Goal: Check status: Check status

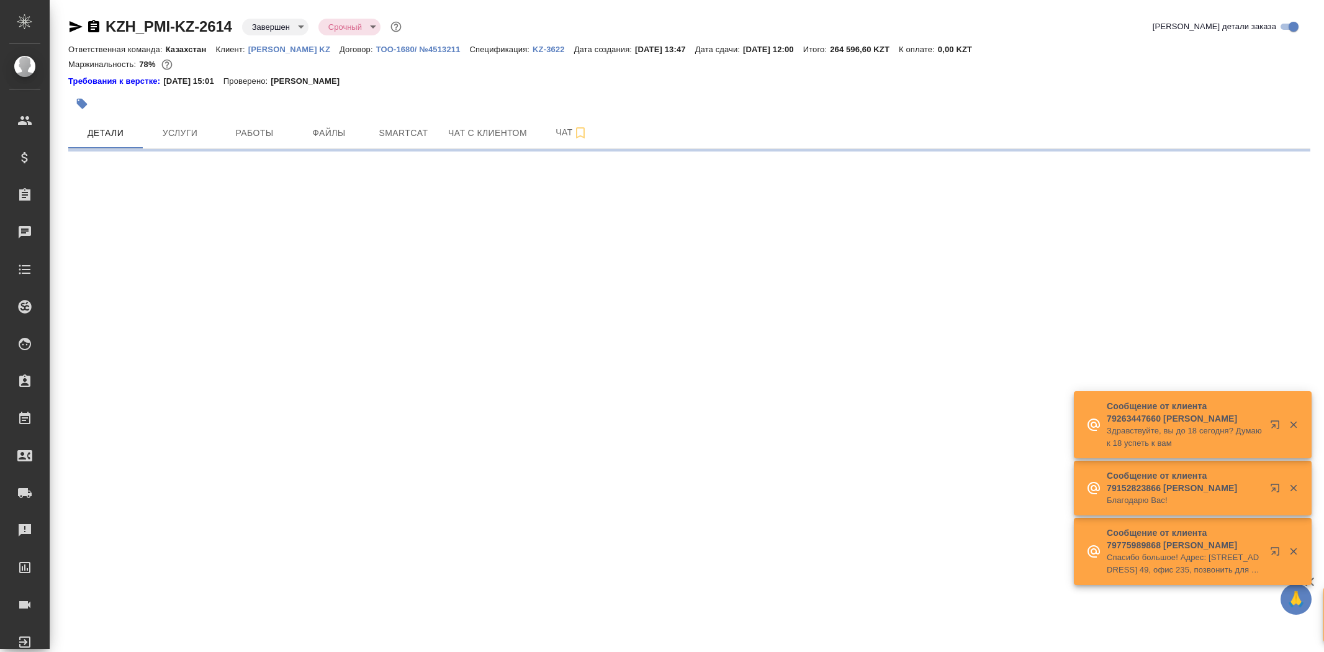
select select "RU"
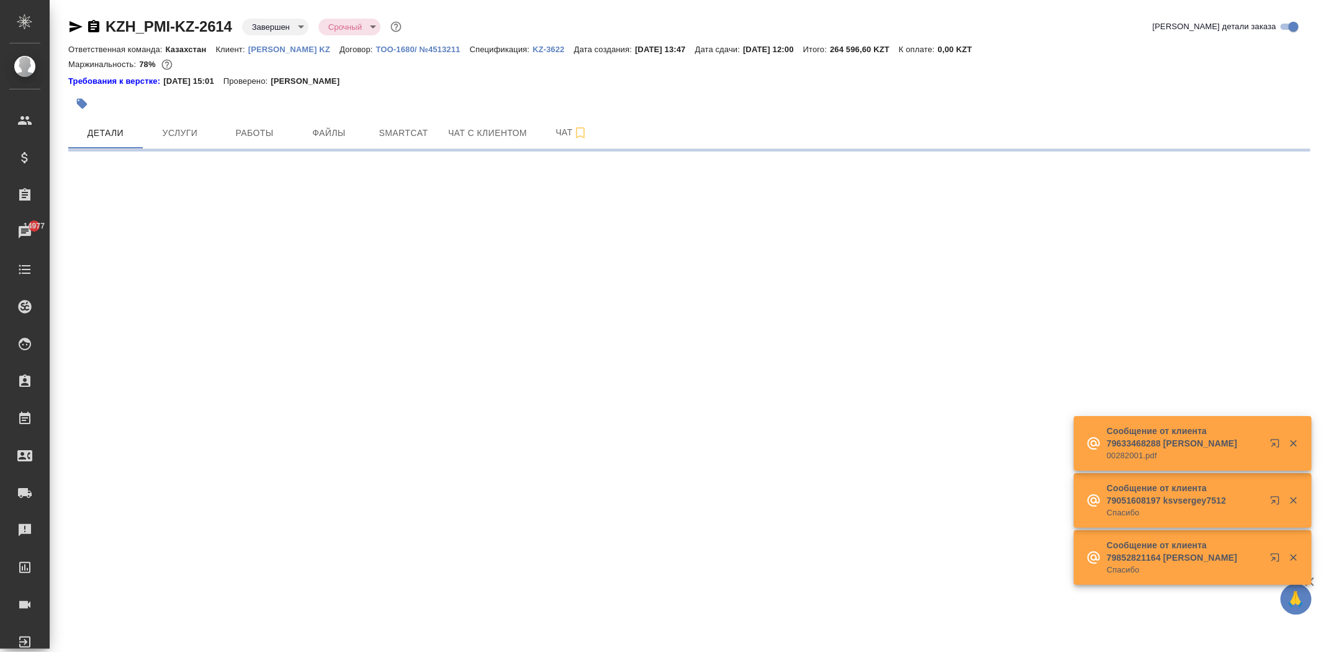
select select "RU"
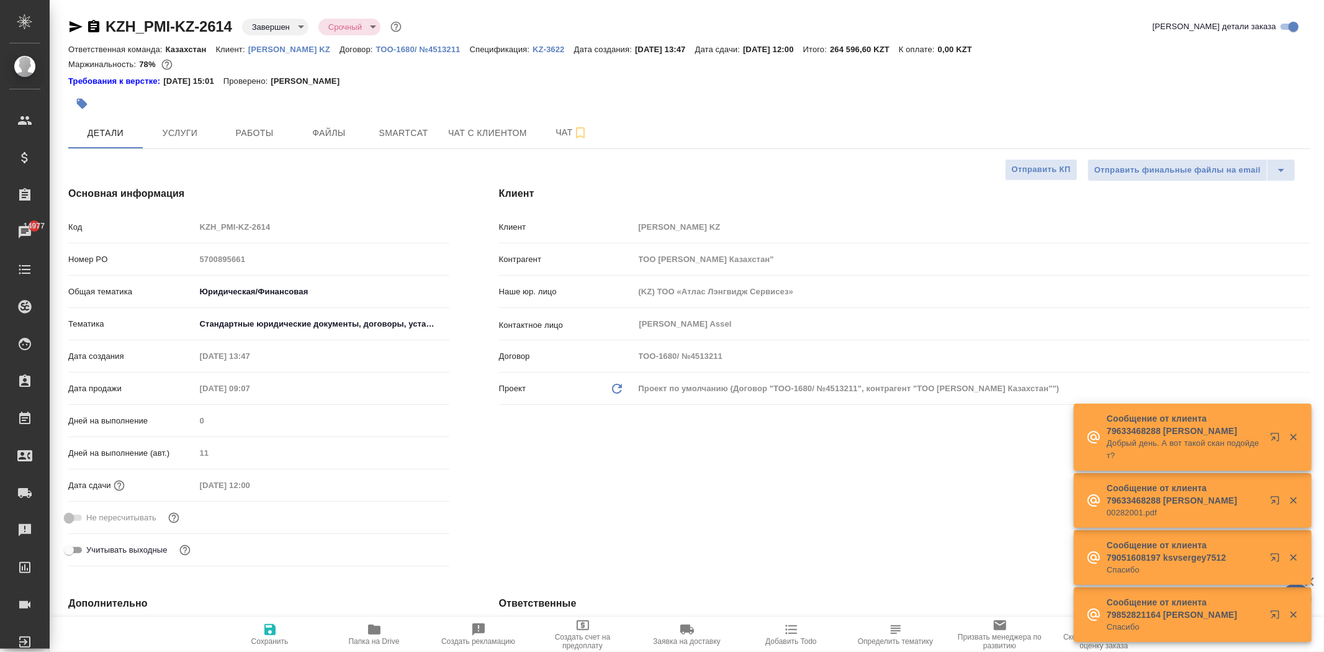
type textarea "x"
click at [533, 53] on link "KZ-3622" at bounding box center [554, 48] width 42 height 11
type textarea "x"
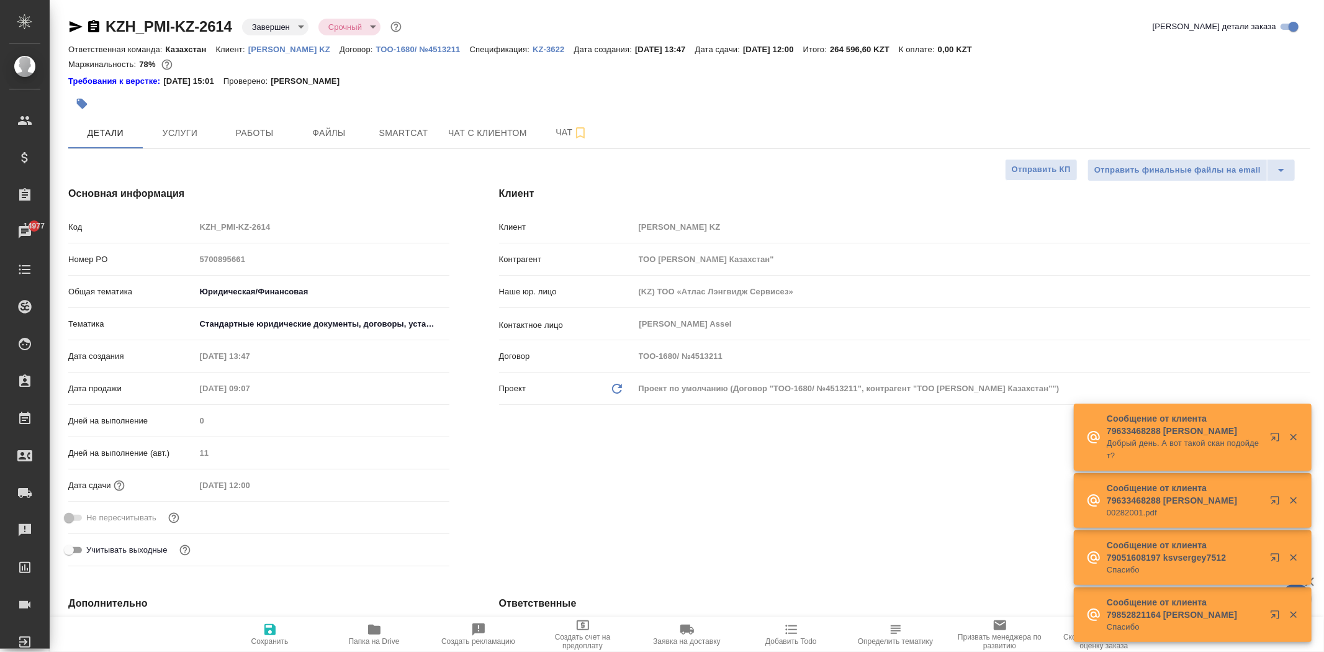
type textarea "x"
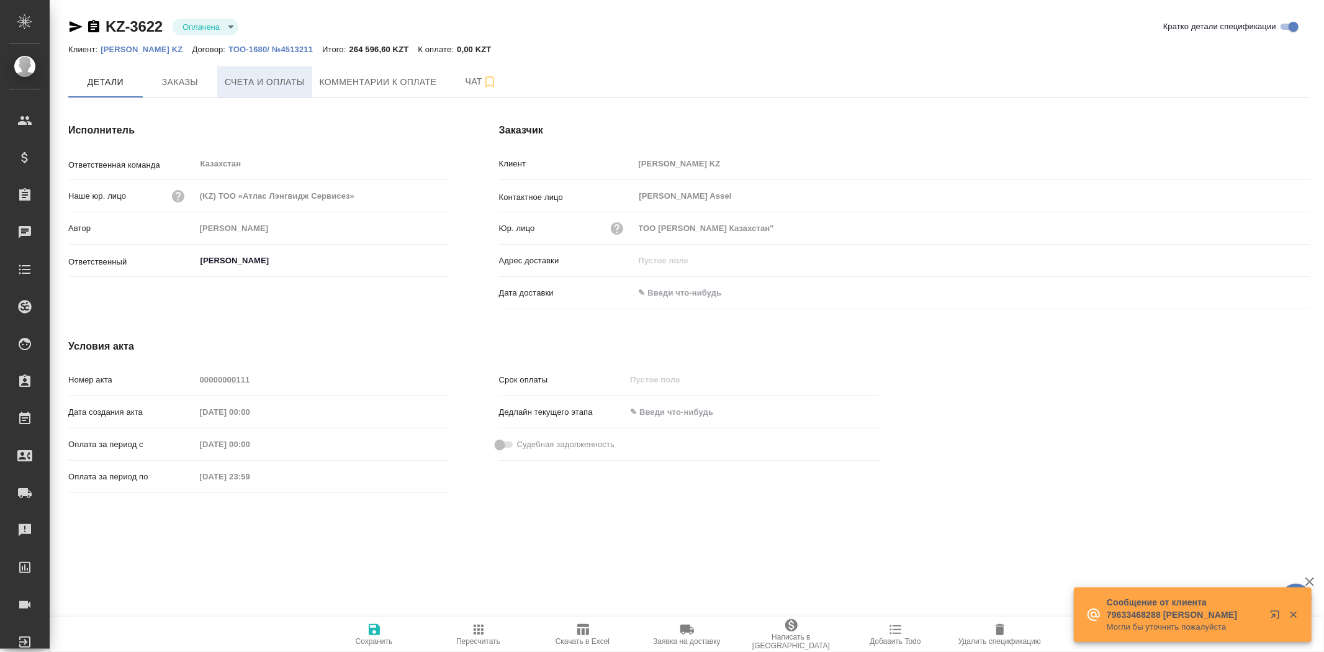
click at [294, 88] on span "Счета и оплаты" at bounding box center [265, 82] width 80 height 16
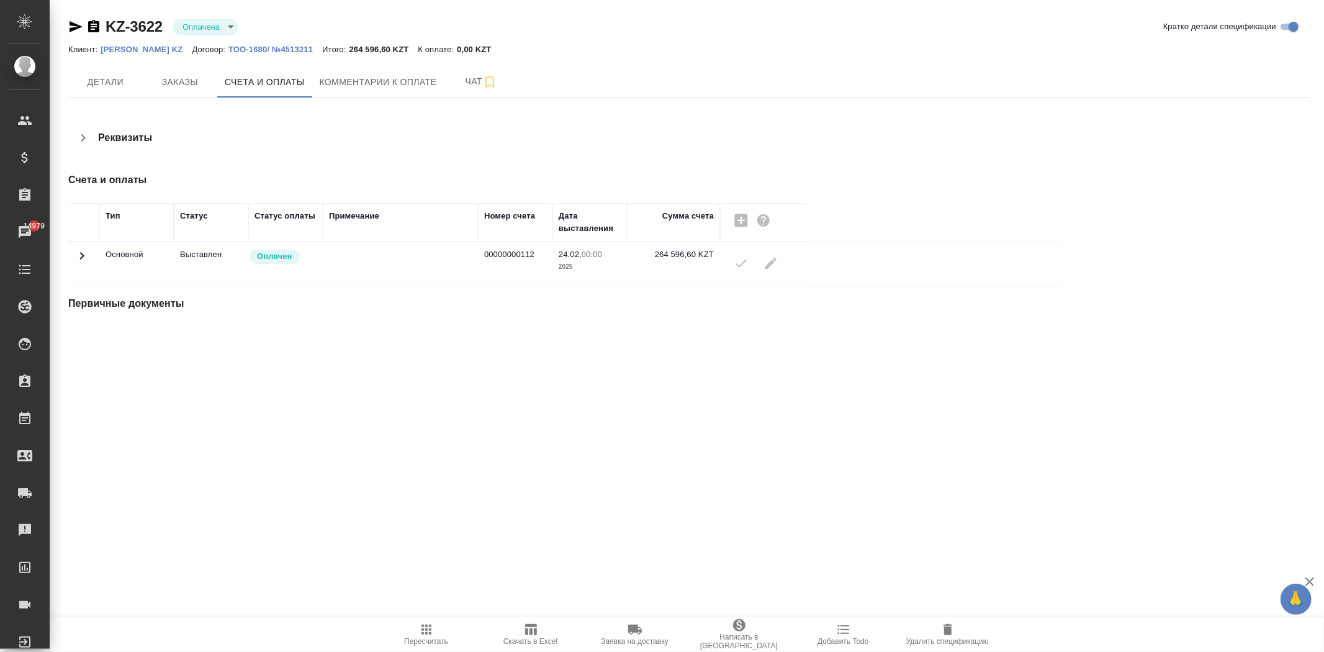
click at [138, 256] on td "Основной" at bounding box center [136, 263] width 74 height 43
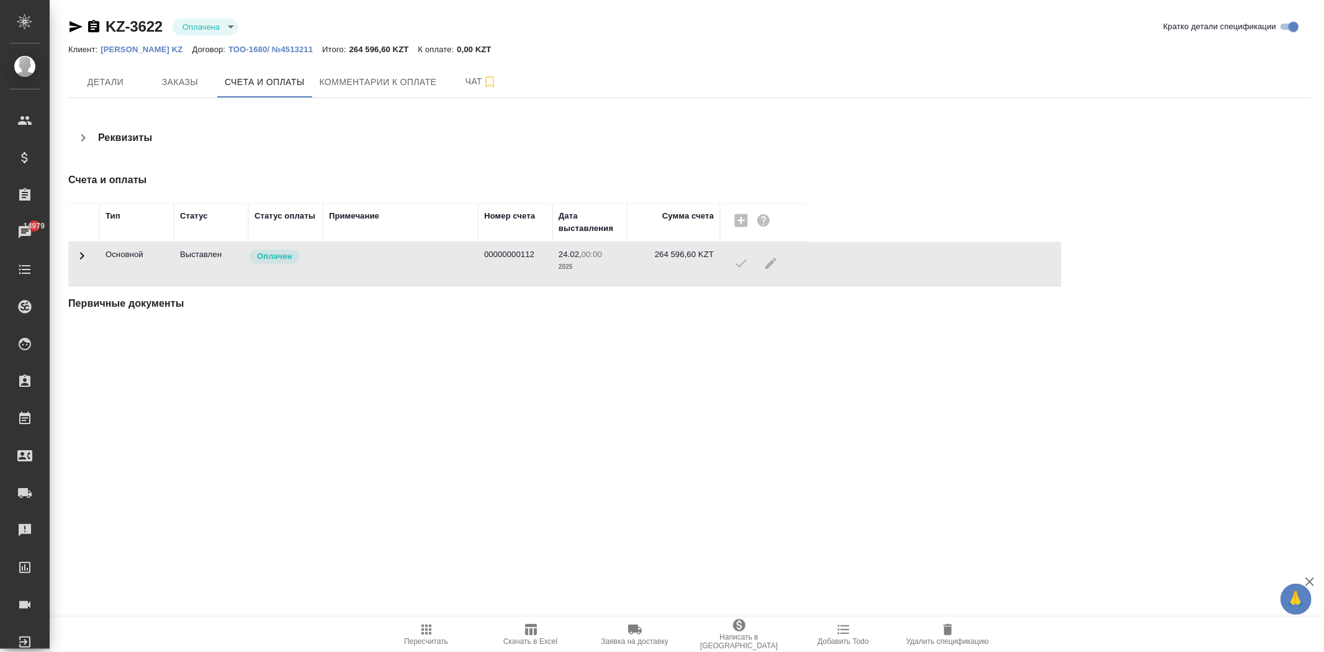
click at [138, 256] on td "Основной" at bounding box center [136, 263] width 74 height 43
